Goal: Information Seeking & Learning: Learn about a topic

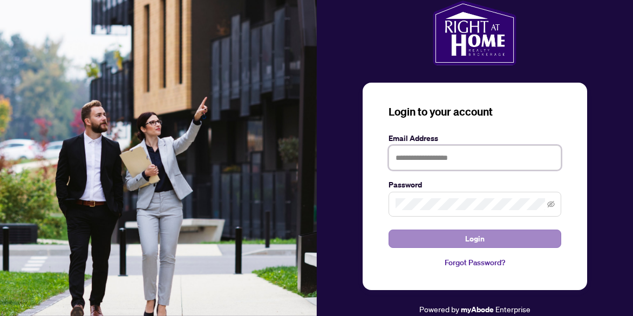
type input "**********"
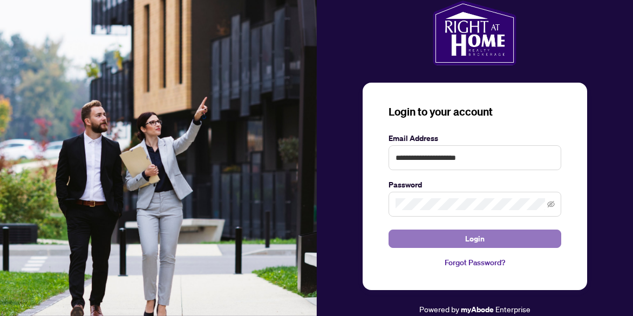
click at [472, 240] on span "Login" at bounding box center [474, 238] width 19 height 17
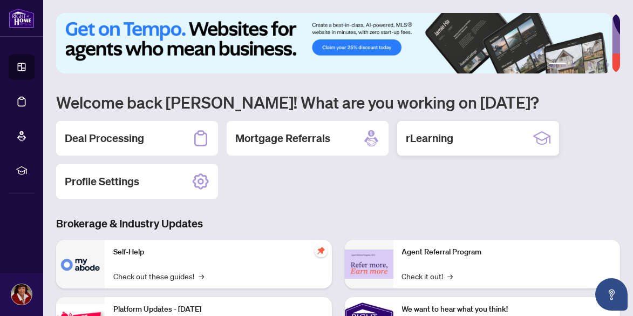
click at [426, 139] on h2 "rLearning" at bounding box center [429, 138] width 47 height 15
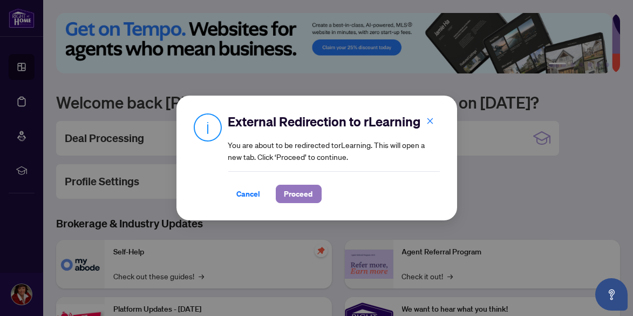
click at [309, 193] on span "Proceed" at bounding box center [298, 193] width 29 height 17
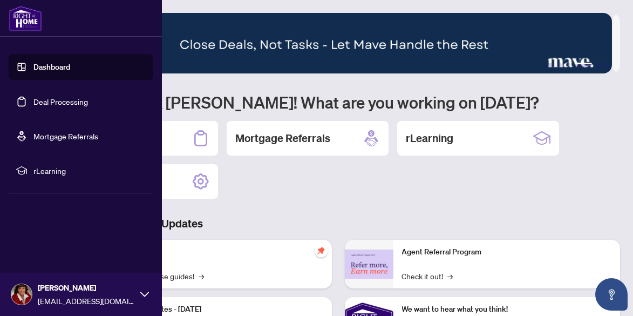
click at [56, 170] on span "rLearning" at bounding box center [89, 171] width 112 height 12
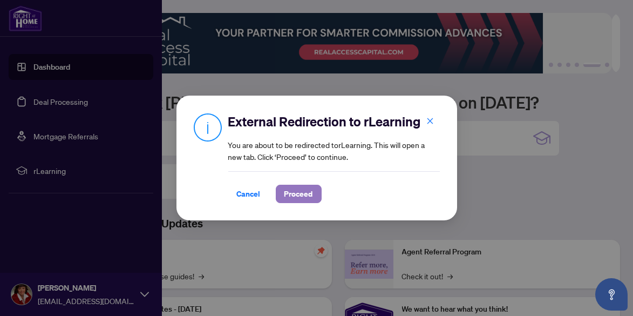
click at [297, 193] on span "Proceed" at bounding box center [298, 193] width 29 height 17
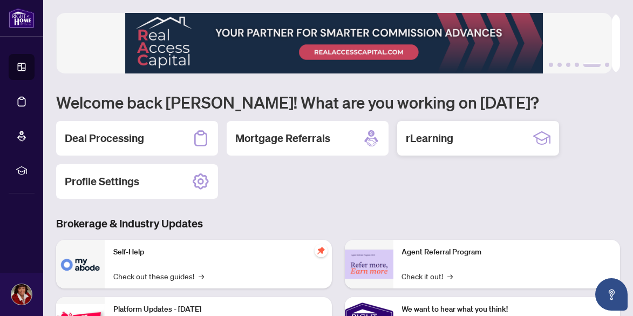
click at [432, 139] on h2 "rLearning" at bounding box center [429, 138] width 47 height 15
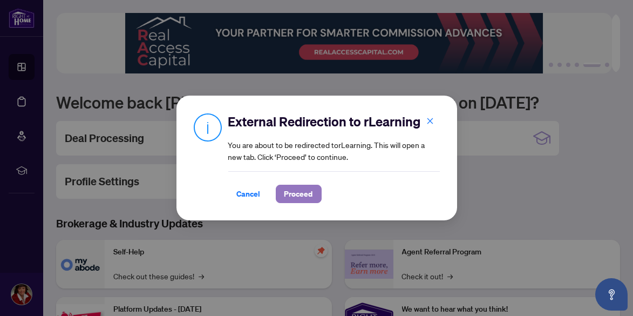
click at [300, 194] on span "Proceed" at bounding box center [298, 193] width 29 height 17
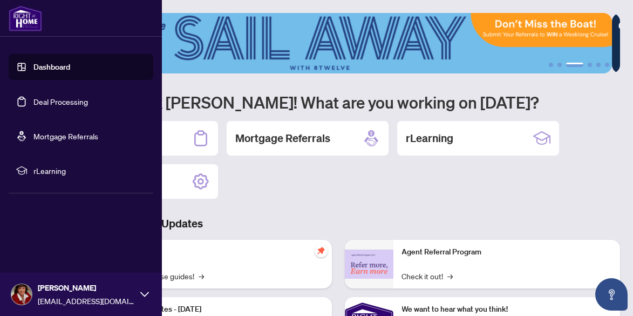
drag, startPoint x: 41, startPoint y: 66, endPoint x: 56, endPoint y: 66, distance: 14.6
click at [42, 66] on link "Dashboard" at bounding box center [51, 67] width 37 height 10
